Goal: Task Accomplishment & Management: Manage account settings

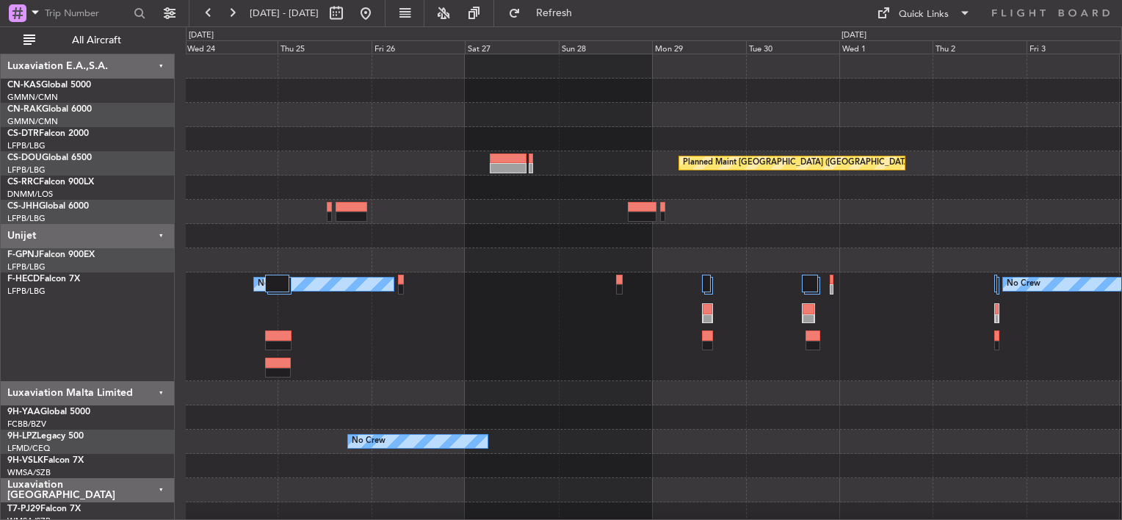
click at [560, 285] on div "No Crew No Crew No Crew" at bounding box center [653, 326] width 935 height 109
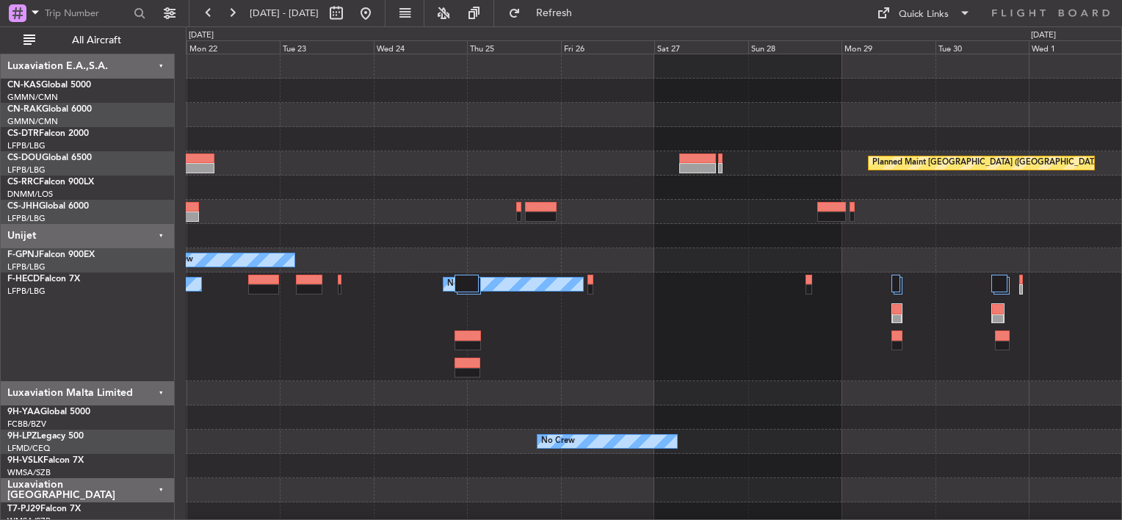
click at [561, 285] on div "No Crew No Crew No Crew" at bounding box center [653, 326] width 935 height 109
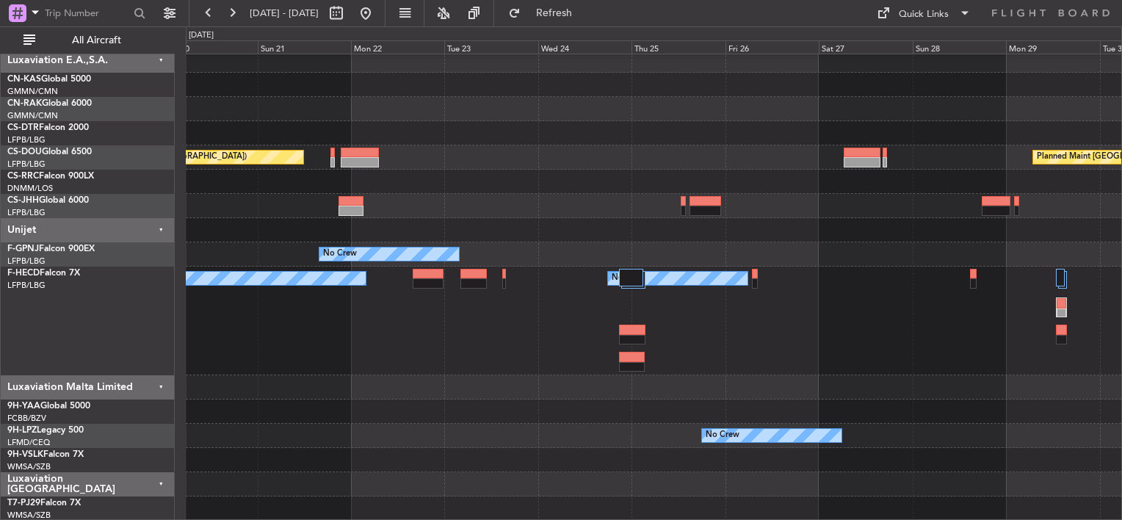
click at [380, 258] on div "No Crew" at bounding box center [653, 254] width 935 height 24
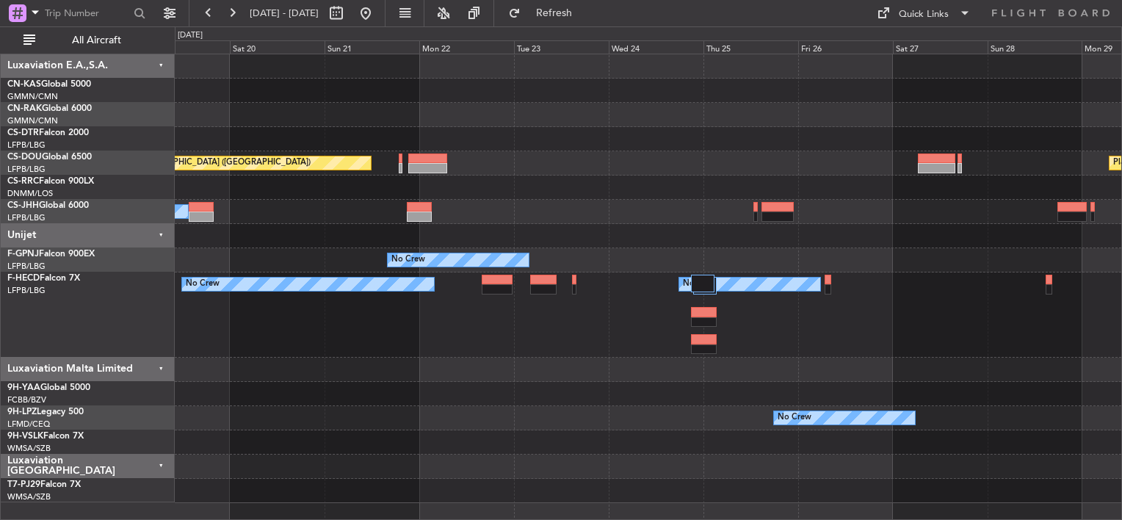
scroll to position [0, 0]
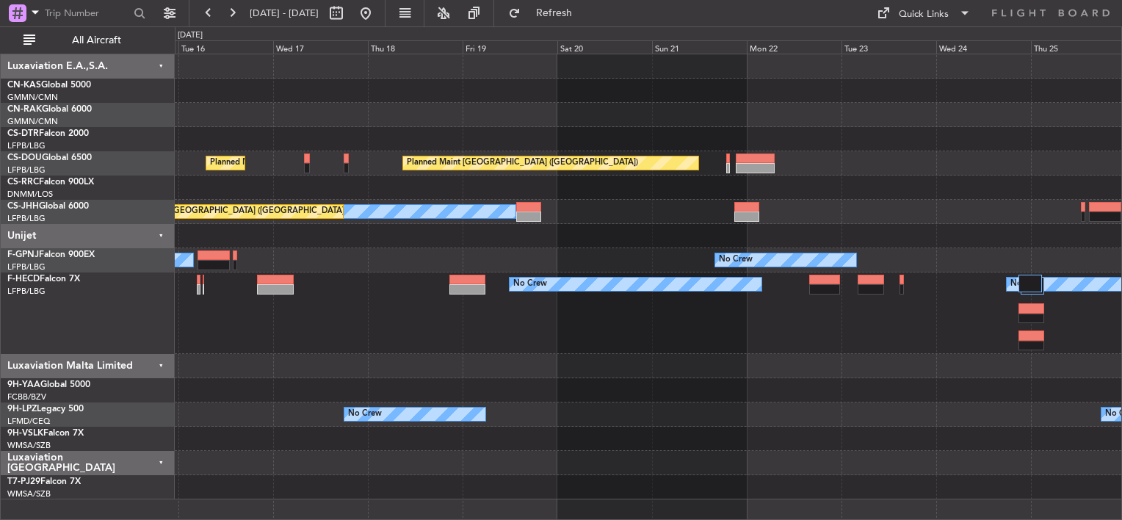
click at [727, 322] on div "No Crew No Crew" at bounding box center [648, 312] width 946 height 81
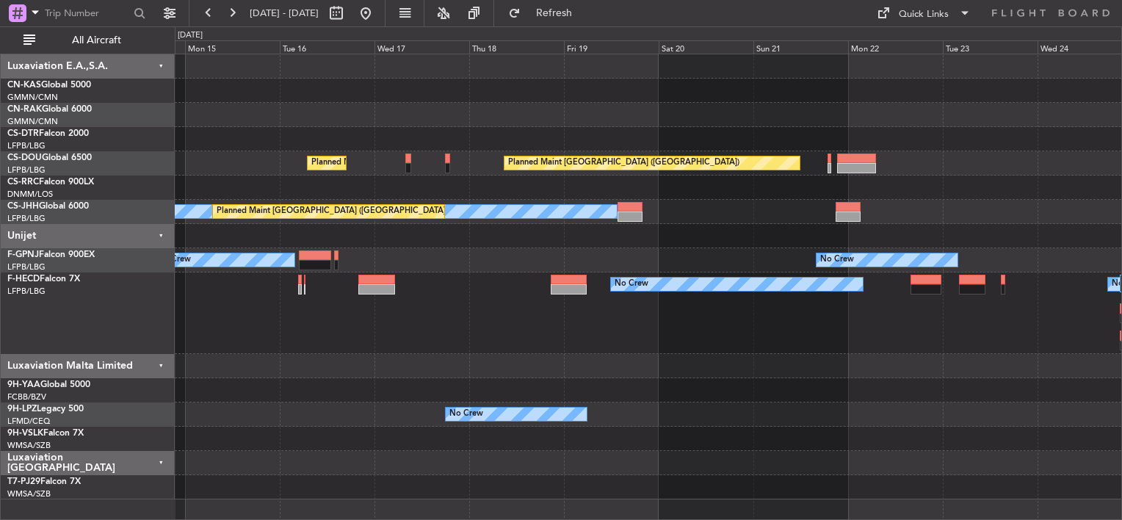
click at [698, 317] on div "No Crew No Crew" at bounding box center [648, 312] width 946 height 81
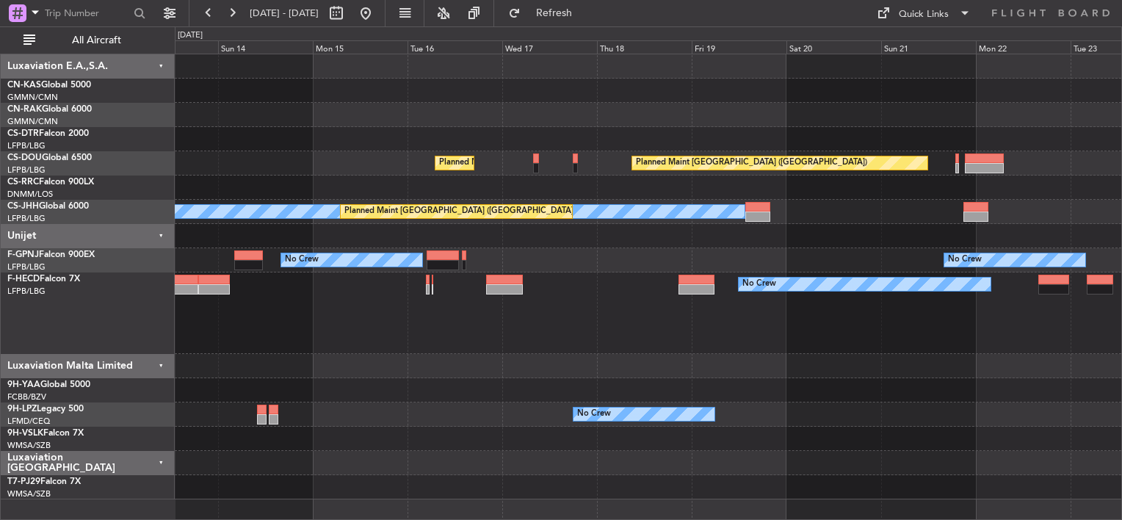
click at [643, 316] on div "No Crew No Crew" at bounding box center [648, 312] width 946 height 81
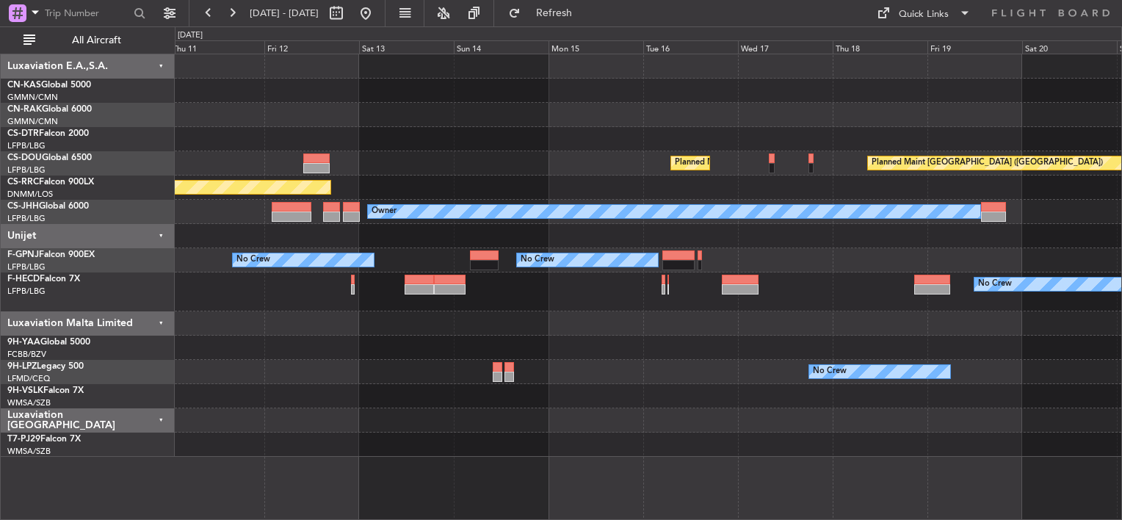
click at [555, 153] on div "Planned Maint [GEOGRAPHIC_DATA] ([GEOGRAPHIC_DATA]) Planned Maint [GEOGRAPHIC_D…" at bounding box center [648, 163] width 946 height 24
click at [698, 228] on div "Planned Maint [GEOGRAPHIC_DATA] ([GEOGRAPHIC_DATA]) Planned Maint [GEOGRAPHIC_D…" at bounding box center [648, 255] width 946 height 402
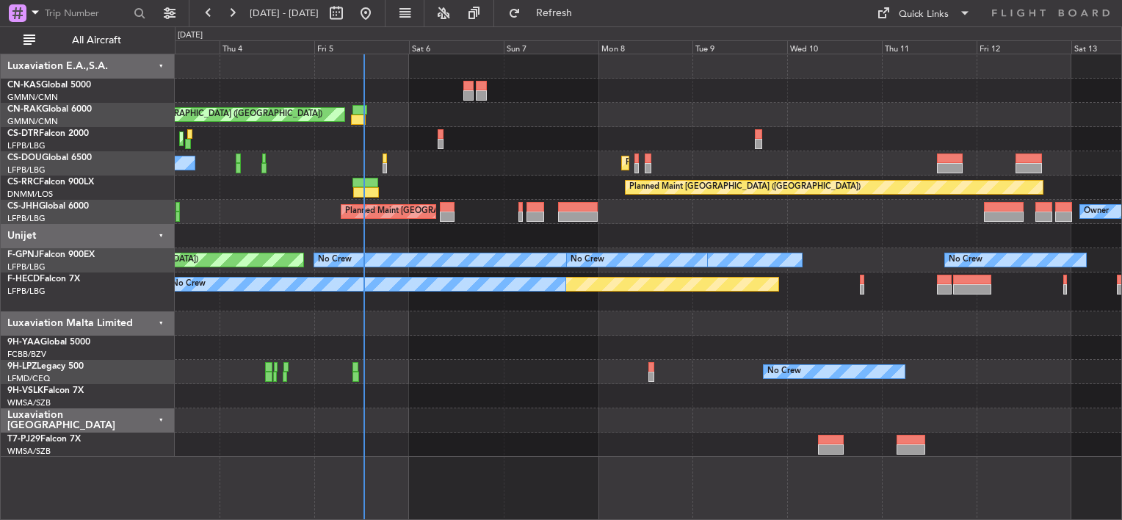
click at [797, 201] on div "Owner Planned Maint [GEOGRAPHIC_DATA] ([GEOGRAPHIC_DATA]) Planned Maint [GEOGRA…" at bounding box center [648, 212] width 946 height 24
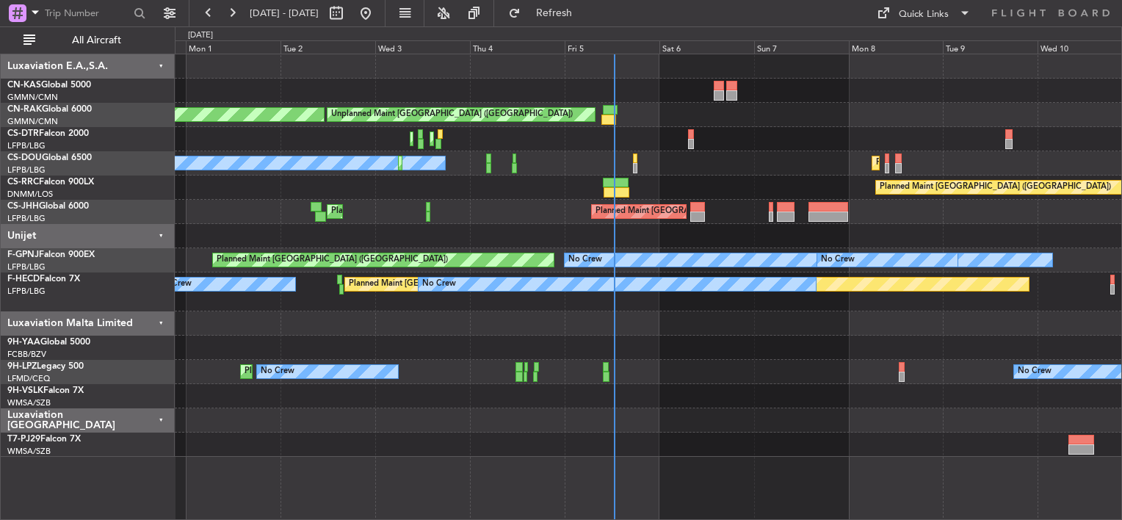
click at [790, 178] on div "Planned Maint [GEOGRAPHIC_DATA] ([GEOGRAPHIC_DATA])" at bounding box center [648, 187] width 946 height 24
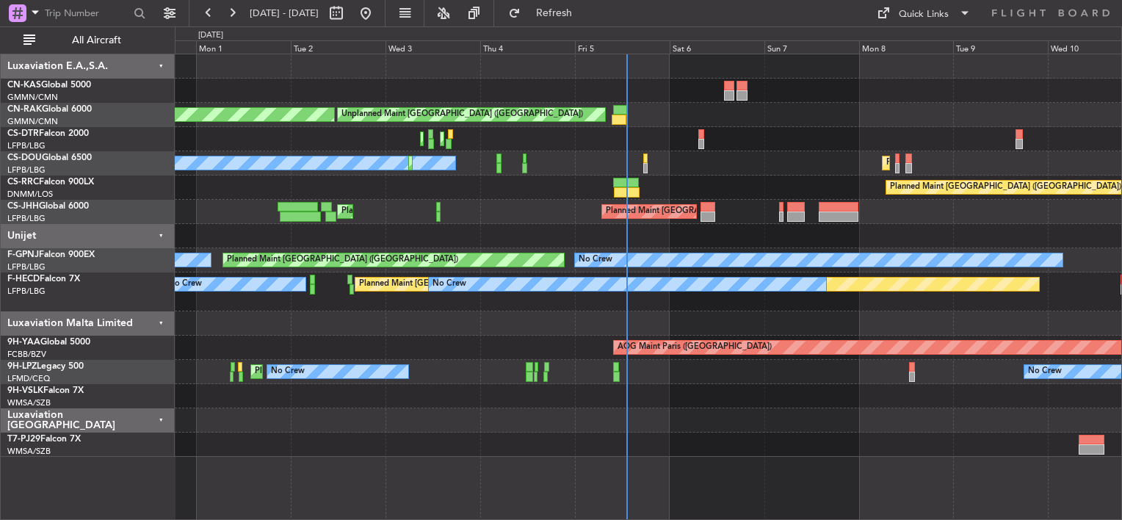
click at [595, 146] on div "Planned Maint [GEOGRAPHIC_DATA] ([GEOGRAPHIC_DATA]) Unplanned Maint [GEOGRAPHIC…" at bounding box center [648, 255] width 946 height 402
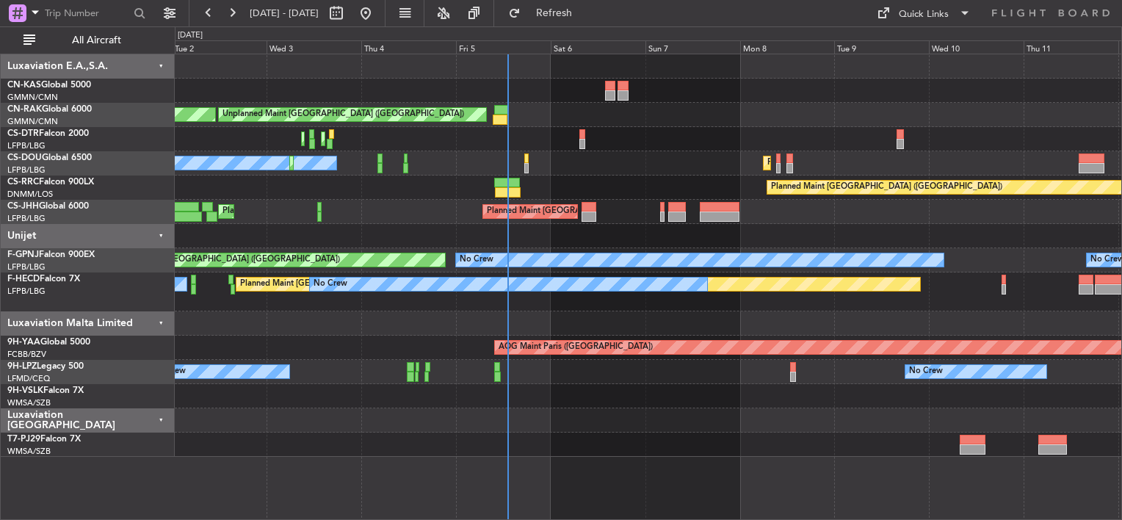
click at [532, 115] on div "Planned Maint [GEOGRAPHIC_DATA] ([GEOGRAPHIC_DATA]) Unplanned Maint [GEOGRAPHIC…" at bounding box center [648, 255] width 946 height 402
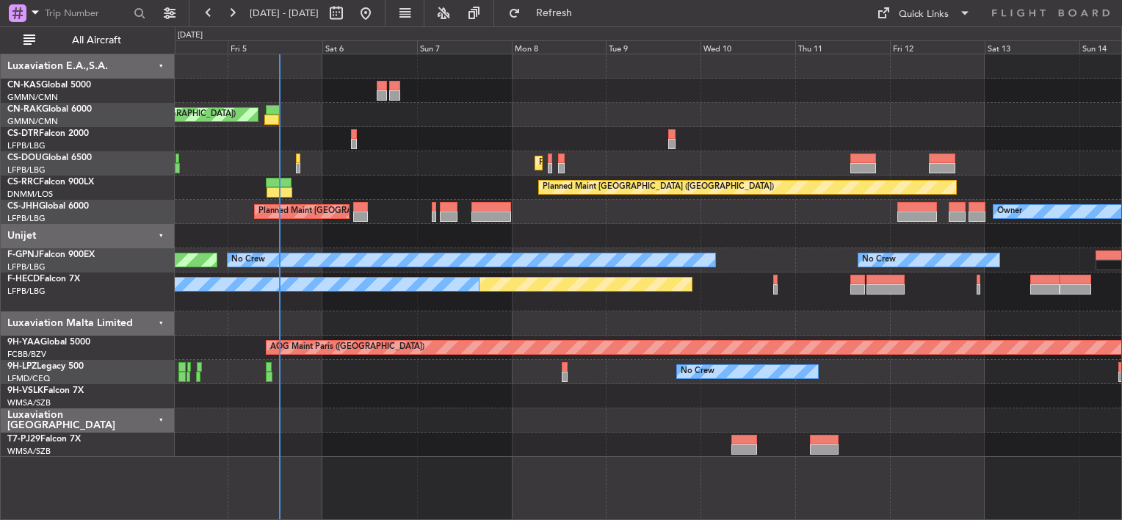
click at [283, 131] on div "Unplanned Maint [GEOGRAPHIC_DATA] ([GEOGRAPHIC_DATA]) Planned Maint [GEOGRAPHIC…" at bounding box center [648, 255] width 946 height 402
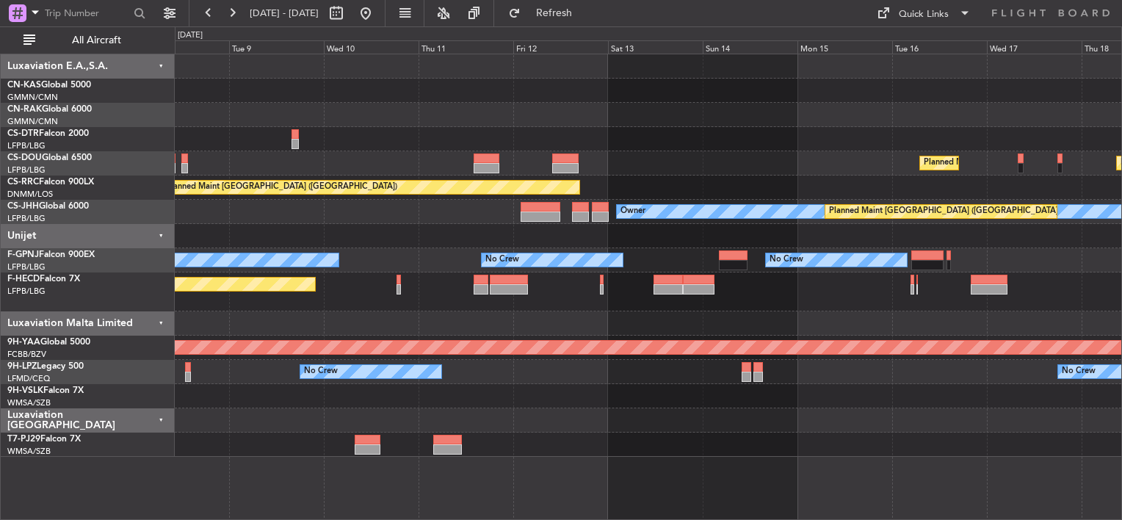
click at [424, 153] on div "Planned Maint [GEOGRAPHIC_DATA] ([GEOGRAPHIC_DATA]) Planned Maint [GEOGRAPHIC_D…" at bounding box center [648, 163] width 946 height 24
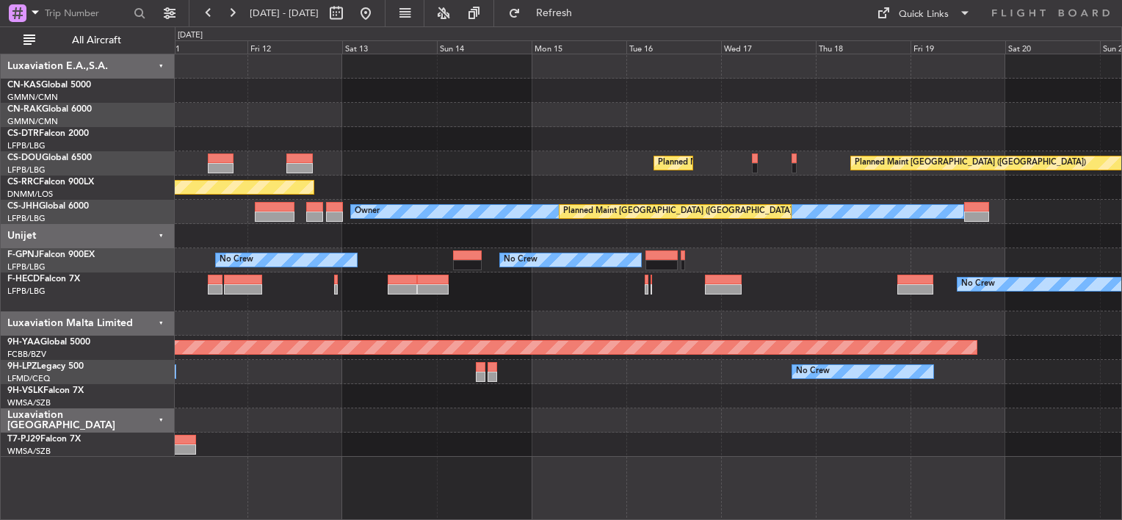
click at [566, 193] on div "Planned Maint [GEOGRAPHIC_DATA] ([GEOGRAPHIC_DATA]) Planned Maint [GEOGRAPHIC_D…" at bounding box center [648, 255] width 946 height 402
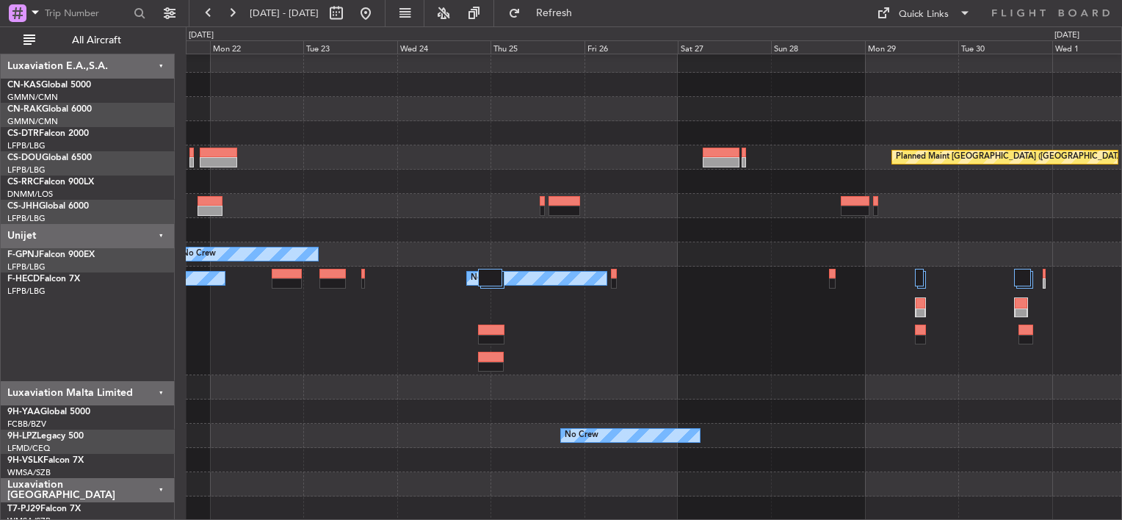
scroll to position [6, 0]
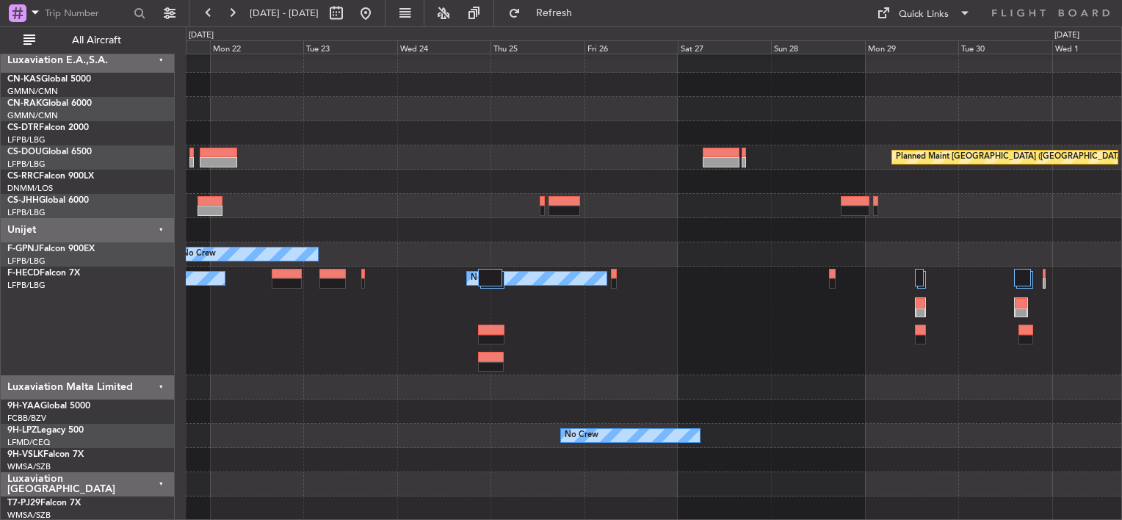
click at [388, 239] on div "Planned Maint [GEOGRAPHIC_DATA] ([GEOGRAPHIC_DATA]) Planned Maint [GEOGRAPHIC_D…" at bounding box center [653, 284] width 935 height 472
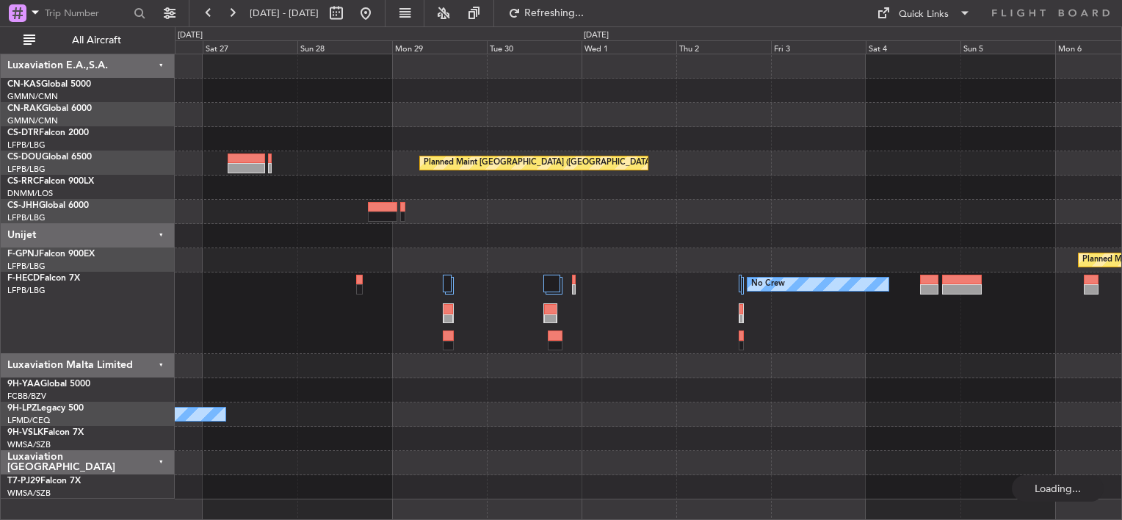
scroll to position [0, 0]
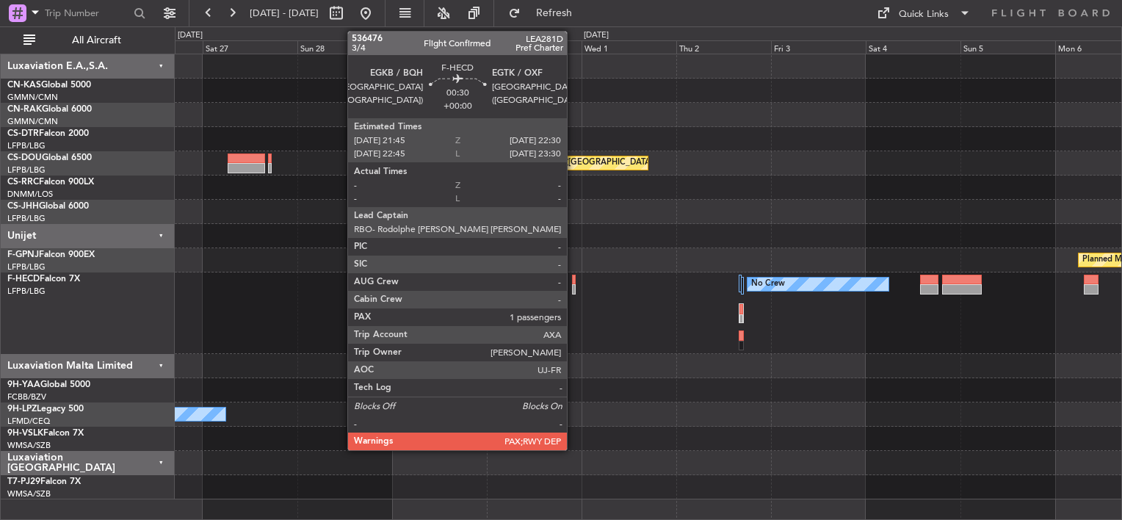
click at [573, 289] on div at bounding box center [574, 289] width 4 height 10
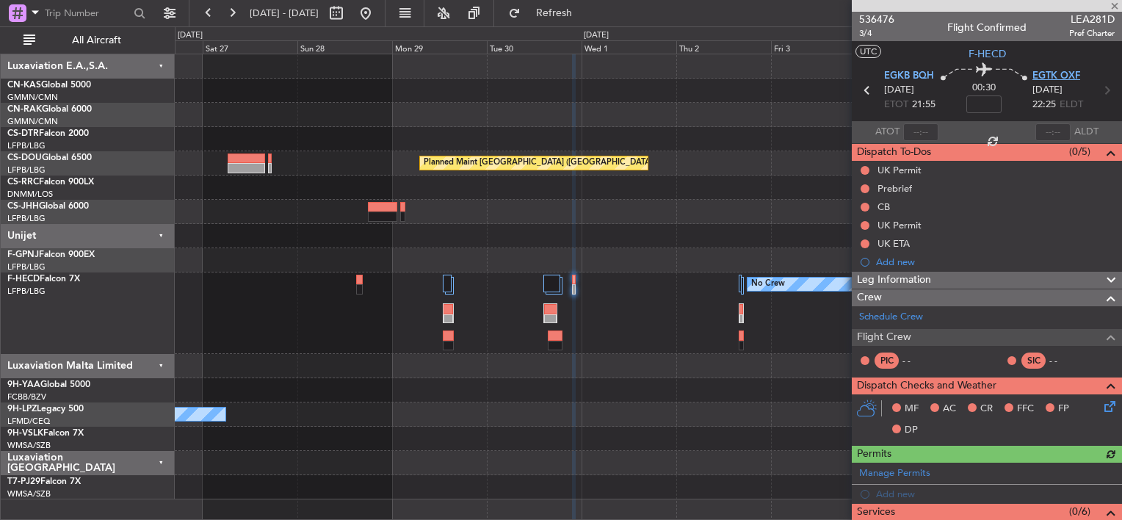
click at [1045, 79] on span "EGTK OXF" at bounding box center [1056, 76] width 48 height 15
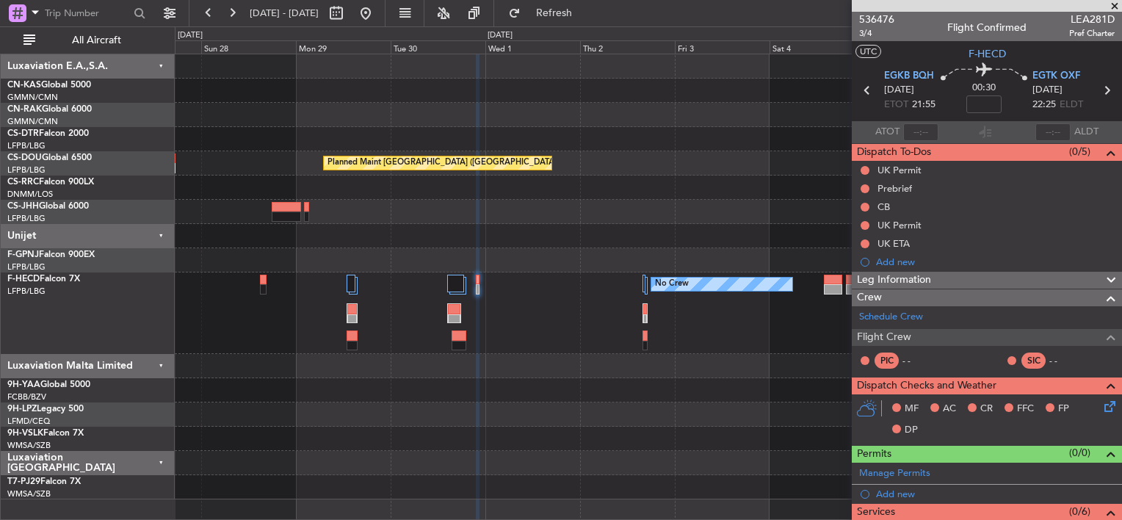
click at [629, 173] on div "Planned Maint [GEOGRAPHIC_DATA] ([GEOGRAPHIC_DATA])" at bounding box center [648, 163] width 946 height 24
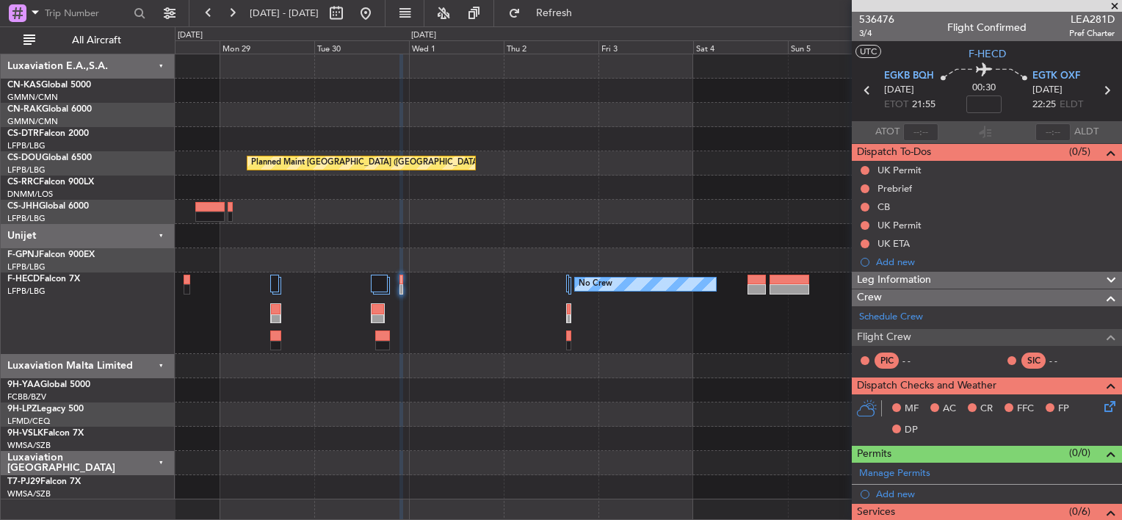
click at [634, 325] on div "No Crew No Crew No Crew" at bounding box center [648, 312] width 946 height 81
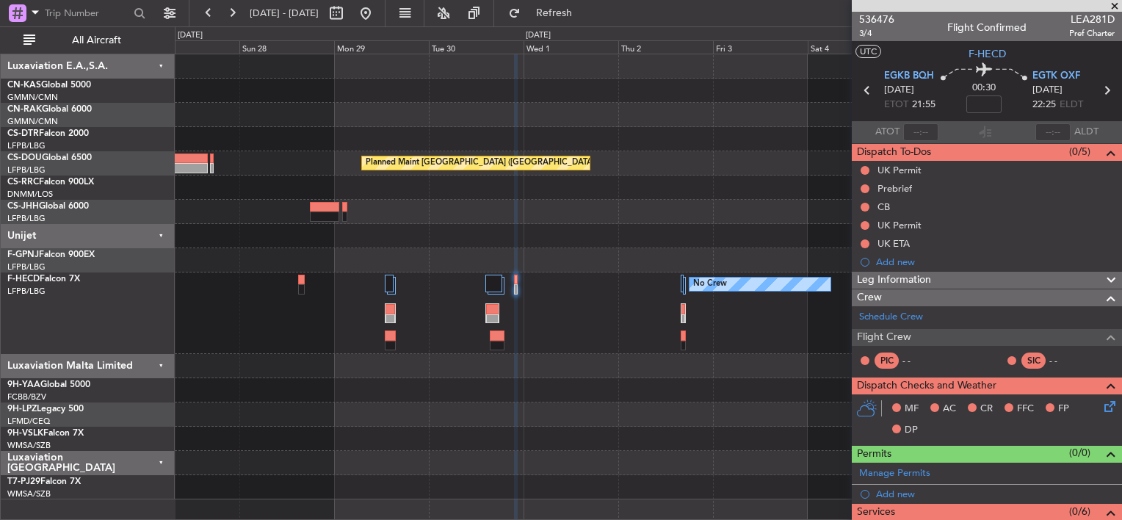
click at [621, 331] on div "No Crew No Crew" at bounding box center [648, 312] width 946 height 81
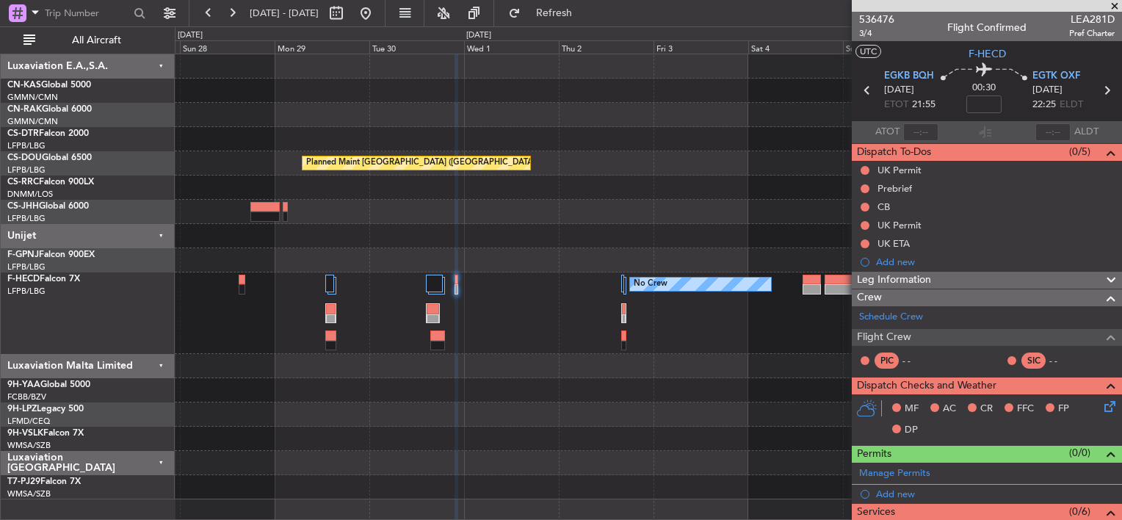
click at [382, 212] on div "Planned Maint [GEOGRAPHIC_DATA] ([GEOGRAPHIC_DATA]) Planned Maint [GEOGRAPHIC_D…" at bounding box center [648, 276] width 946 height 445
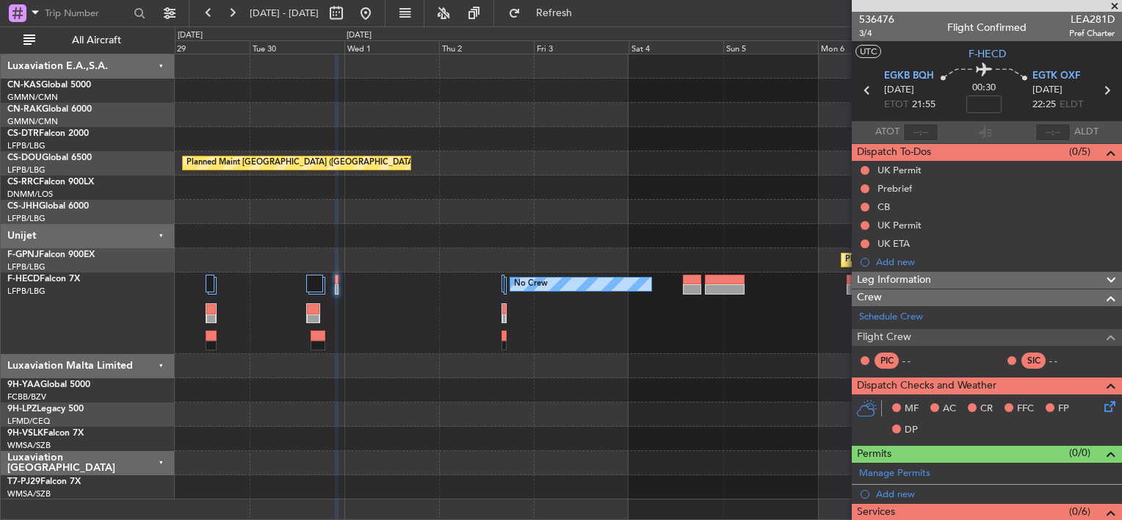
click at [629, 193] on div "Planned Maint [GEOGRAPHIC_DATA] ([GEOGRAPHIC_DATA]) Planned Maint [GEOGRAPHIC_D…" at bounding box center [648, 276] width 946 height 445
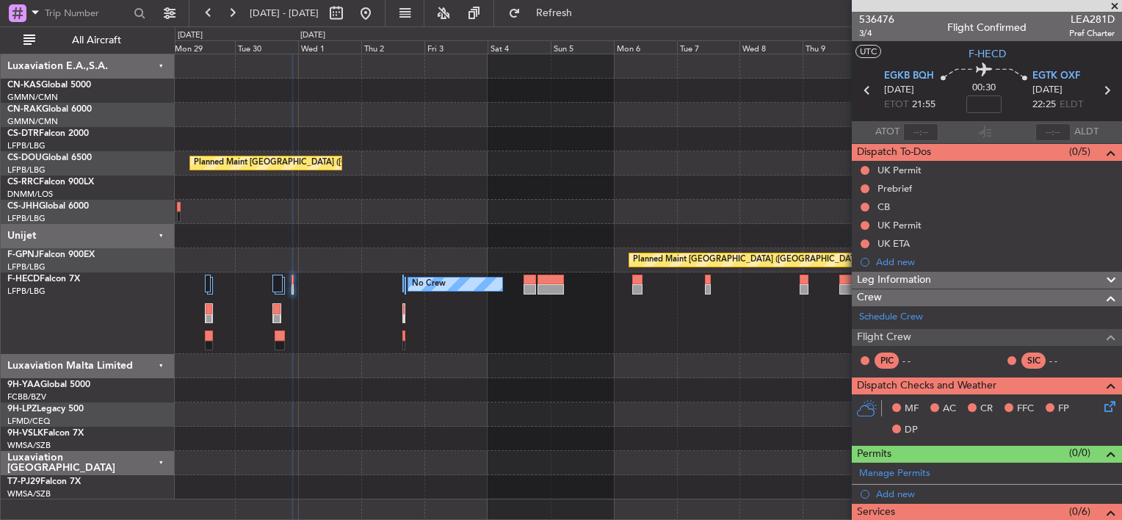
click at [465, 145] on div "Planned Maint [GEOGRAPHIC_DATA] ([GEOGRAPHIC_DATA]) Planned Maint [GEOGRAPHIC_D…" at bounding box center [648, 276] width 946 height 445
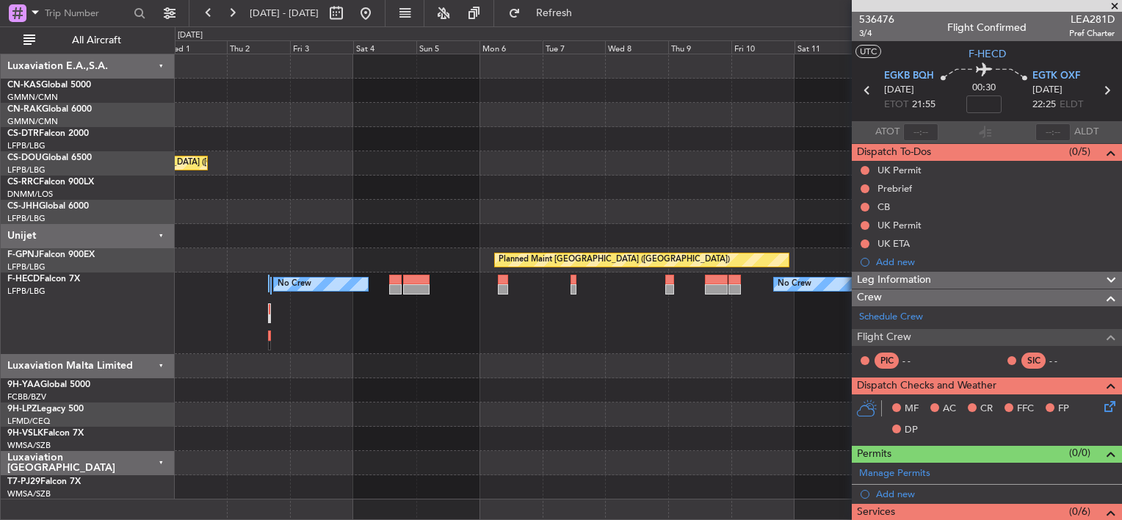
click at [431, 137] on div "Planned Maint [GEOGRAPHIC_DATA] ([GEOGRAPHIC_DATA]) Planned Maint [GEOGRAPHIC_D…" at bounding box center [648, 276] width 946 height 445
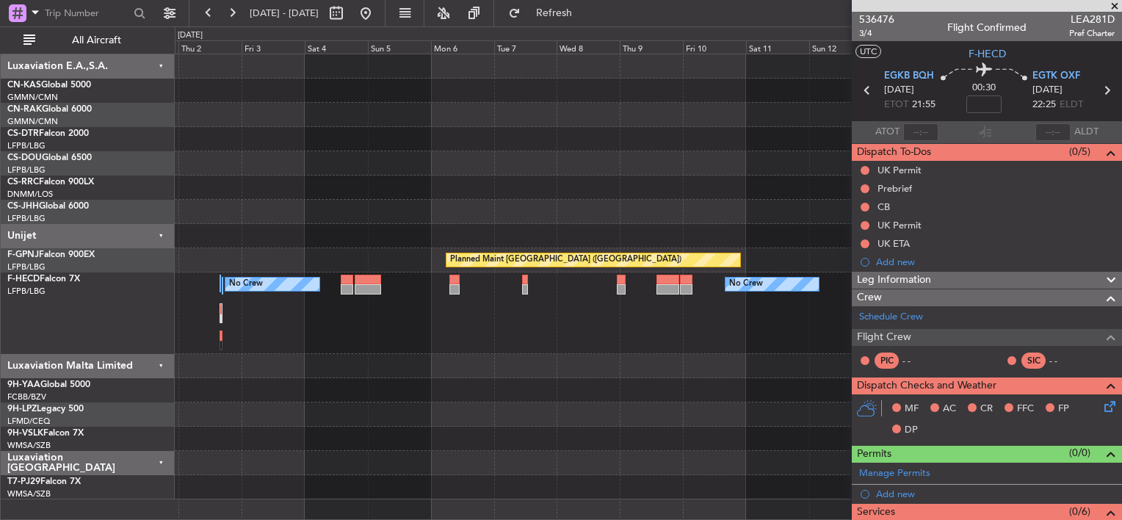
click at [619, 156] on div "Planned Maint [GEOGRAPHIC_DATA] ([GEOGRAPHIC_DATA]) Planned Maint [GEOGRAPHIC_D…" at bounding box center [648, 276] width 946 height 445
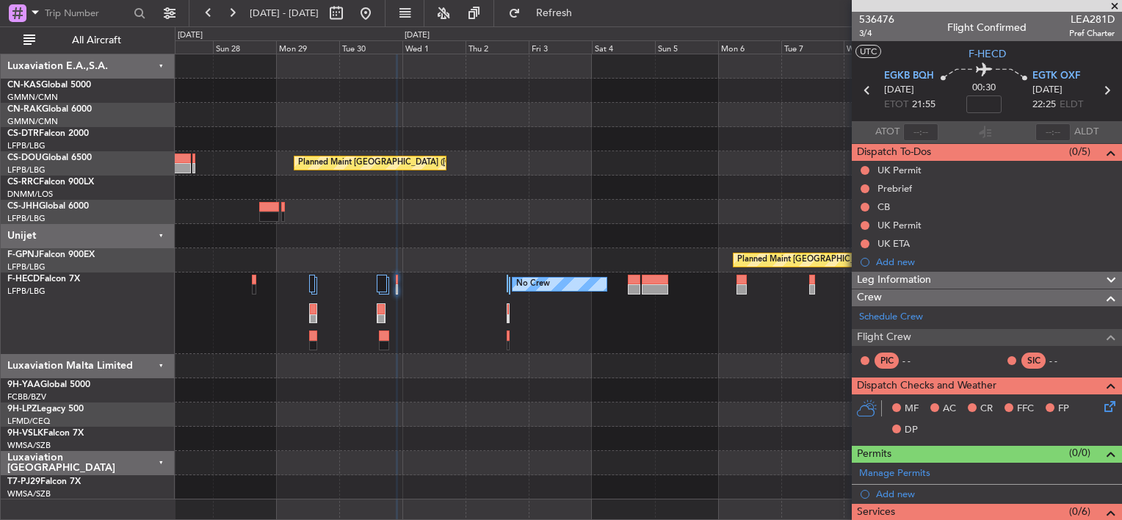
click at [849, 197] on div "Planned Maint [GEOGRAPHIC_DATA] ([GEOGRAPHIC_DATA]) Planned Maint [GEOGRAPHIC_D…" at bounding box center [648, 276] width 946 height 445
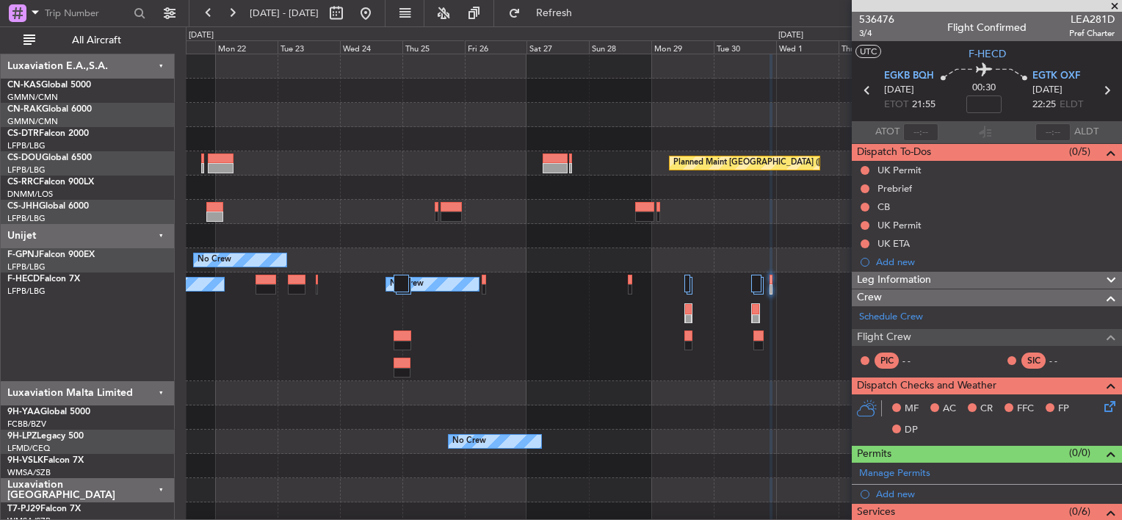
click at [646, 133] on div "Planned Maint [GEOGRAPHIC_DATA] ([GEOGRAPHIC_DATA]) Planned Maint [GEOGRAPHIC_D…" at bounding box center [653, 290] width 935 height 472
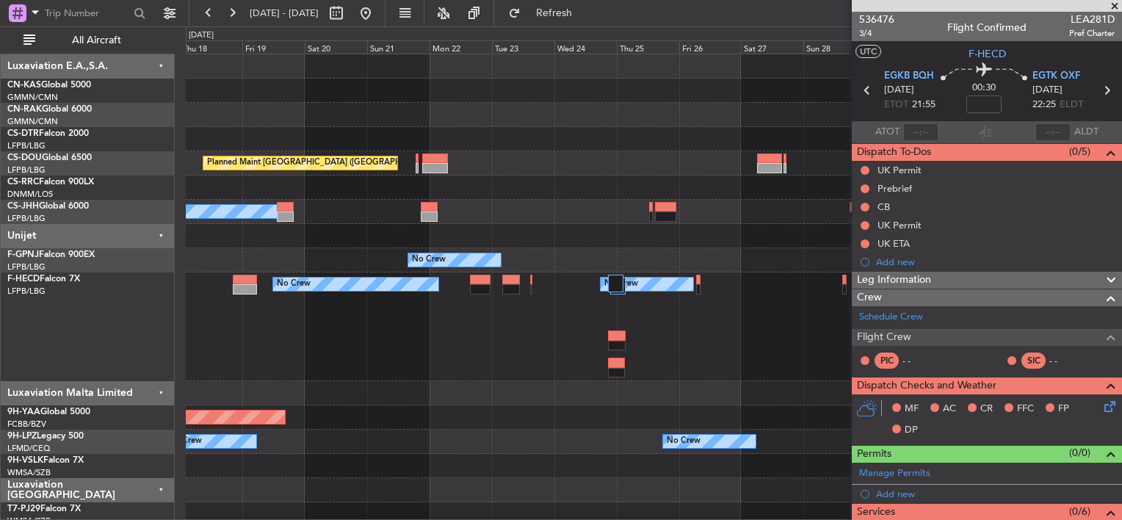
click at [644, 151] on div "Planned Maint [GEOGRAPHIC_DATA] ([GEOGRAPHIC_DATA]) Planned Maint [GEOGRAPHIC_D…" at bounding box center [653, 290] width 935 height 472
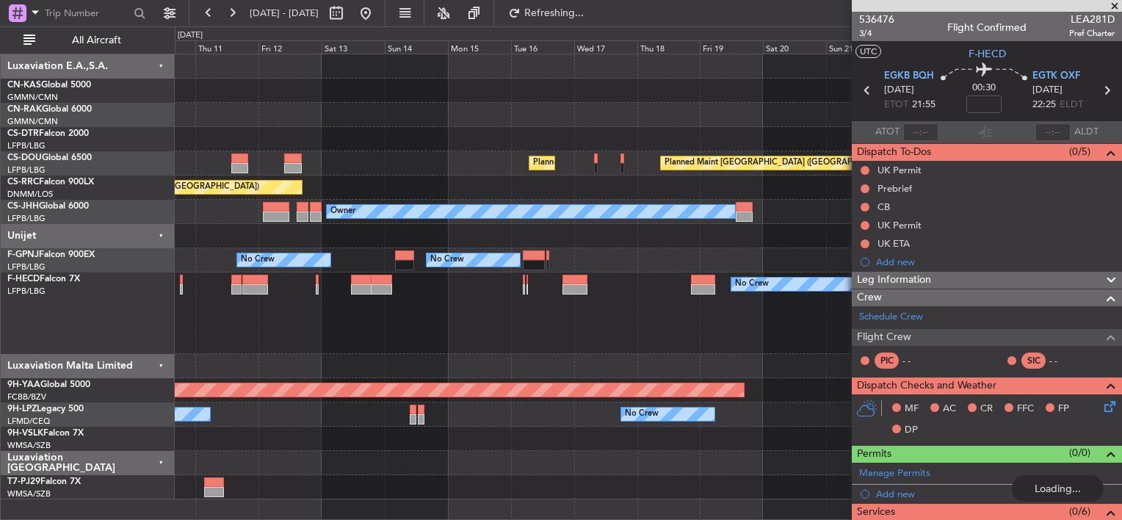
click at [512, 183] on div "Planned Maint [GEOGRAPHIC_DATA] ([GEOGRAPHIC_DATA])" at bounding box center [648, 187] width 946 height 24
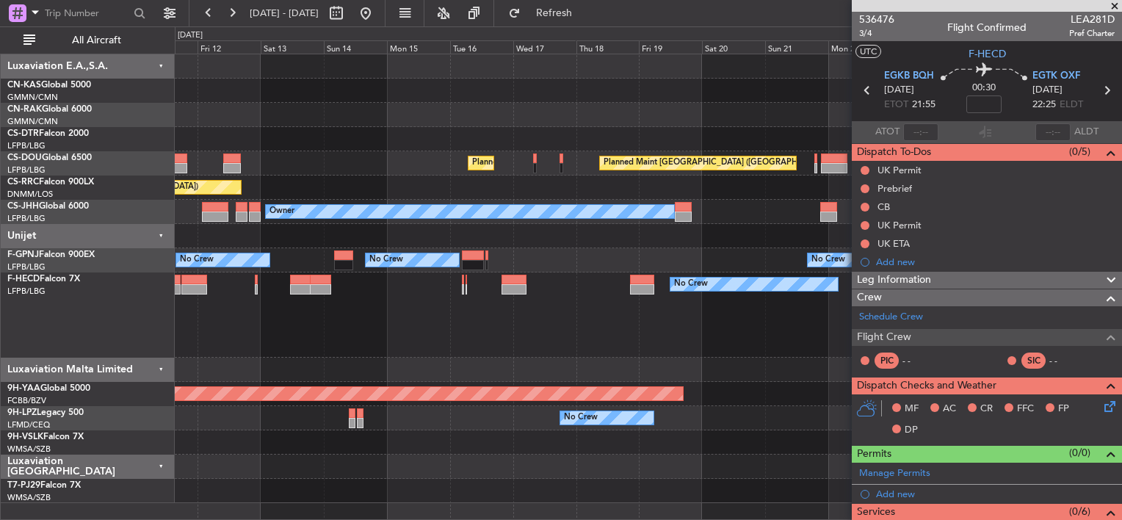
click at [1113, 3] on span at bounding box center [1114, 6] width 15 height 13
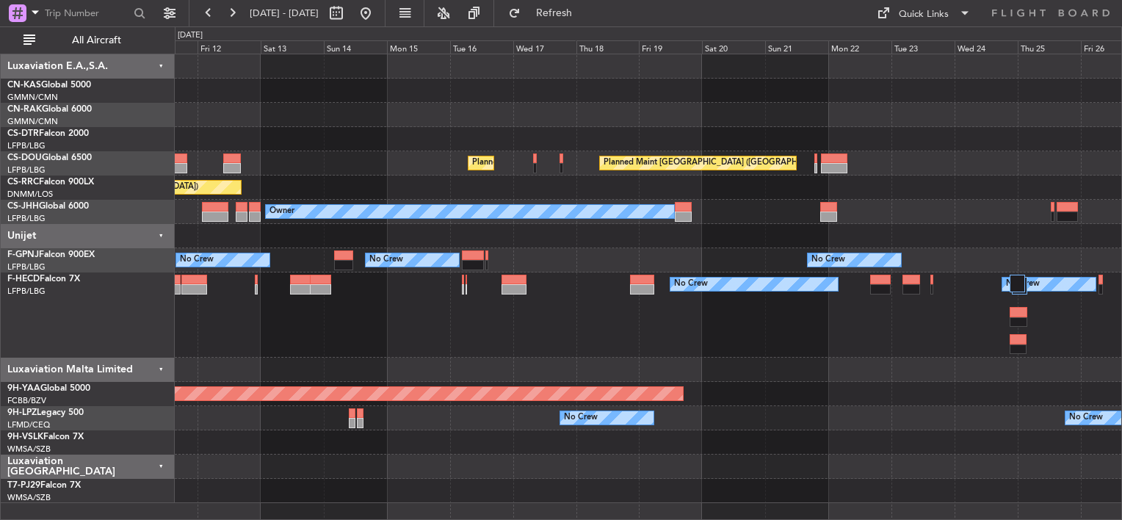
type input "0"
click at [903, 7] on div "Quick Links" at bounding box center [924, 14] width 50 height 15
click at [914, 76] on button "Crew Board" at bounding box center [924, 83] width 110 height 35
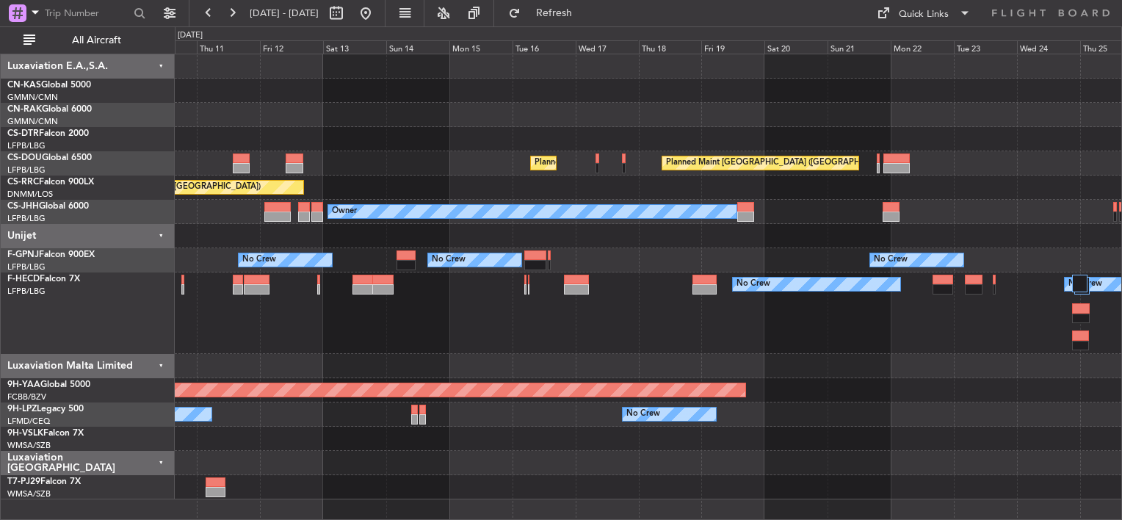
click at [655, 244] on div at bounding box center [648, 236] width 946 height 24
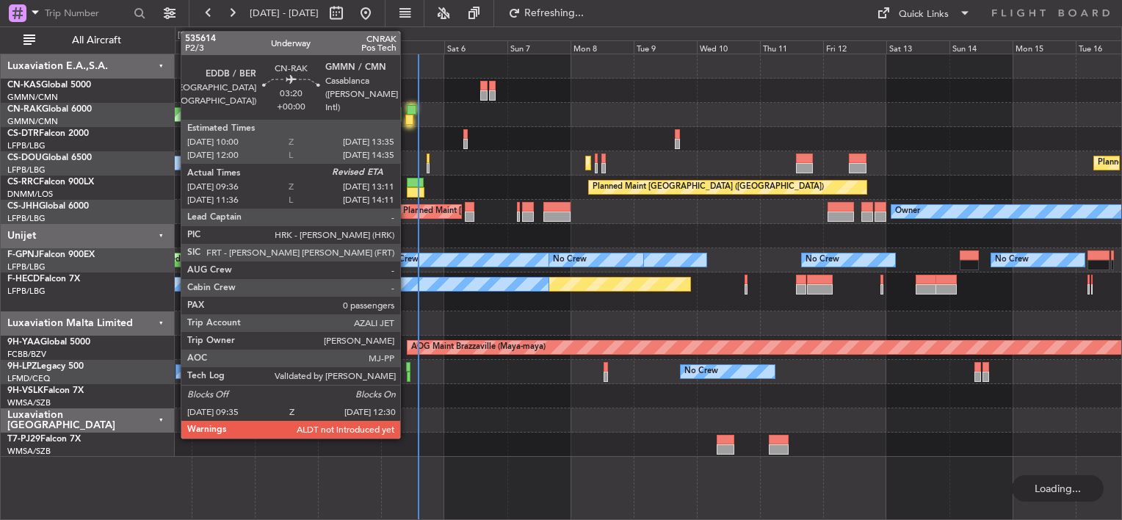
click at [407, 120] on div at bounding box center [409, 120] width 8 height 10
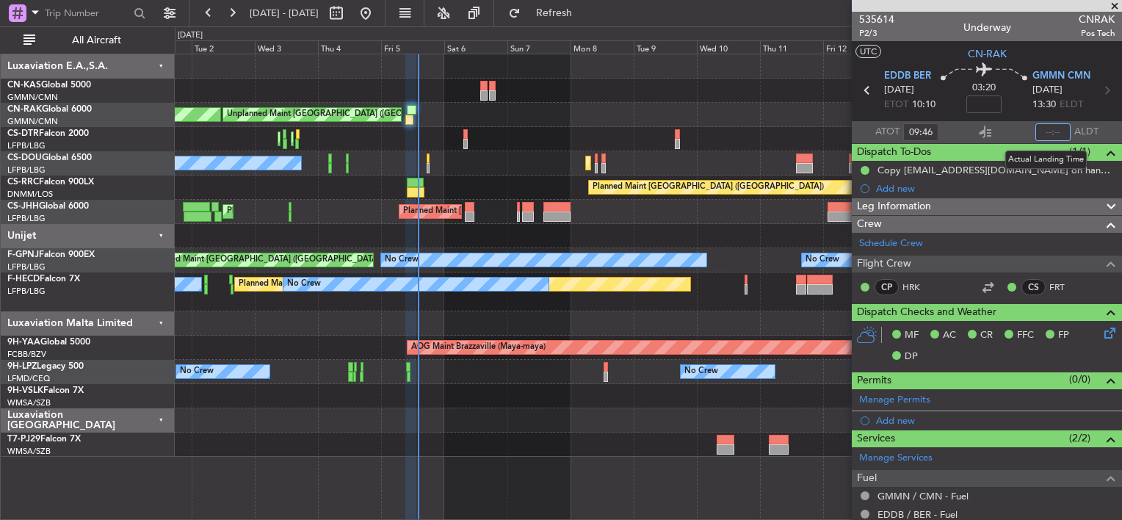
click at [1042, 131] on input "text" at bounding box center [1052, 132] width 35 height 18
click at [486, 21] on button at bounding box center [474, 12] width 23 height 23
type input "13:23"
click at [522, 79] on div "Planned Maint [GEOGRAPHIC_DATA] ([GEOGRAPHIC_DATA]) Unplanned Maint [GEOGRAPHIC…" at bounding box center [648, 255] width 946 height 402
click at [667, 107] on div "Planned Maint [GEOGRAPHIC_DATA] ([GEOGRAPHIC_DATA]) Unplanned Maint [GEOGRAPHIC…" at bounding box center [648, 115] width 946 height 24
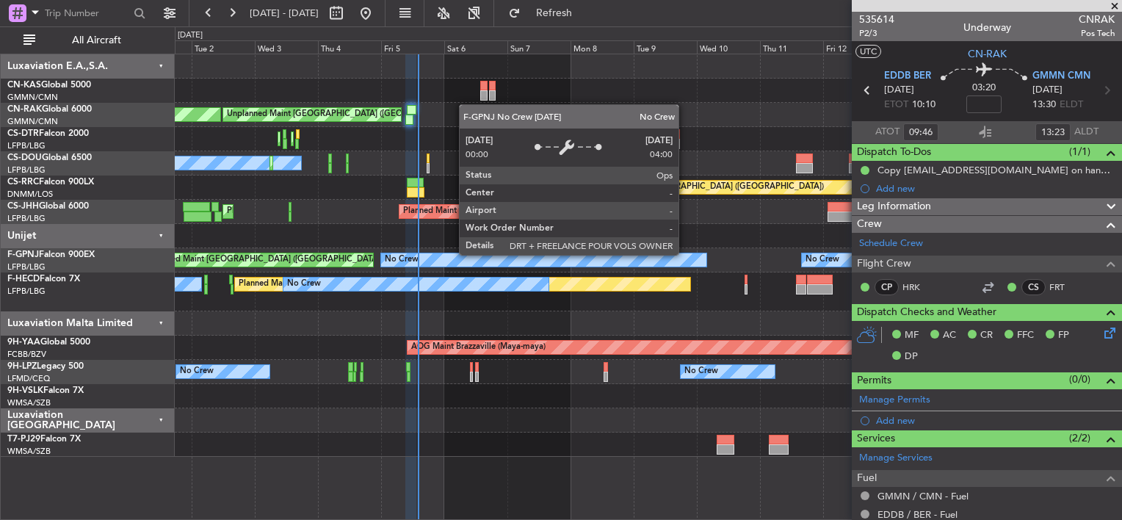
click at [530, 224] on div "Planned Maint [GEOGRAPHIC_DATA] ([GEOGRAPHIC_DATA]) Unplanned Maint [GEOGRAPHIC…" at bounding box center [648, 255] width 946 height 402
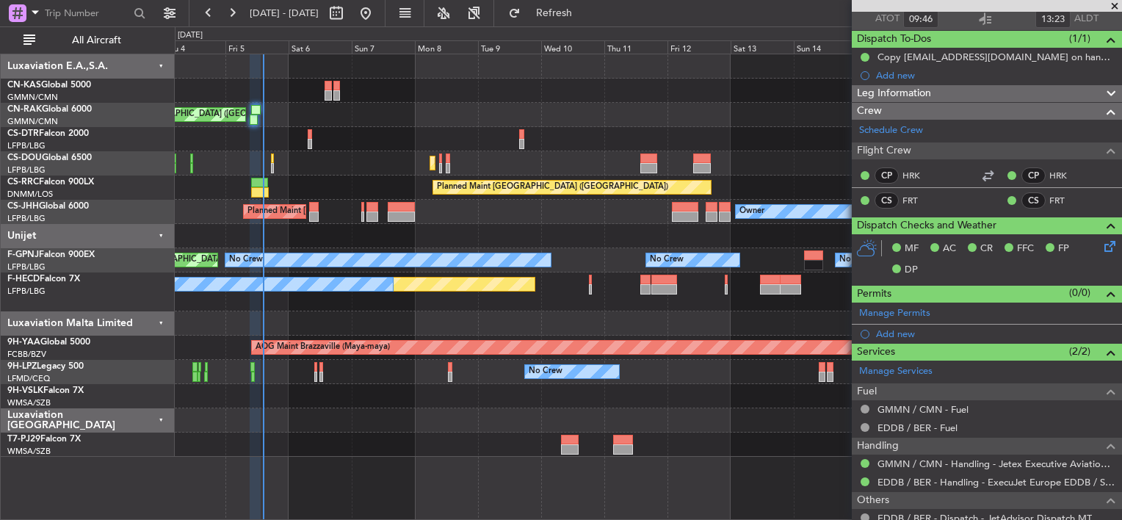
scroll to position [159, 0]
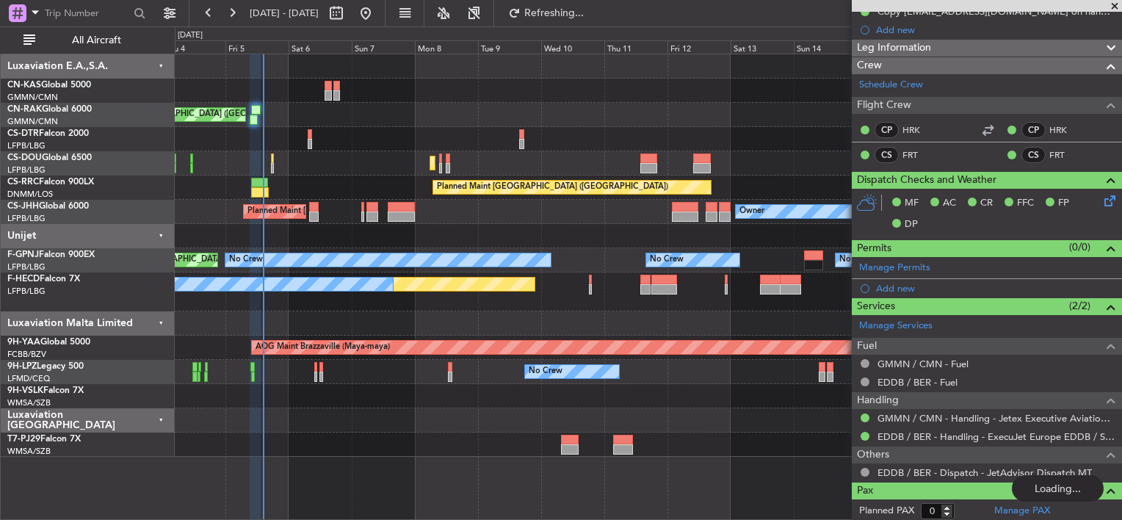
click at [418, 228] on div "Unplanned Maint [GEOGRAPHIC_DATA] ([GEOGRAPHIC_DATA]) Planned Maint [GEOGRAPHIC…" at bounding box center [648, 255] width 946 height 402
